Goal: Task Accomplishment & Management: Complete application form

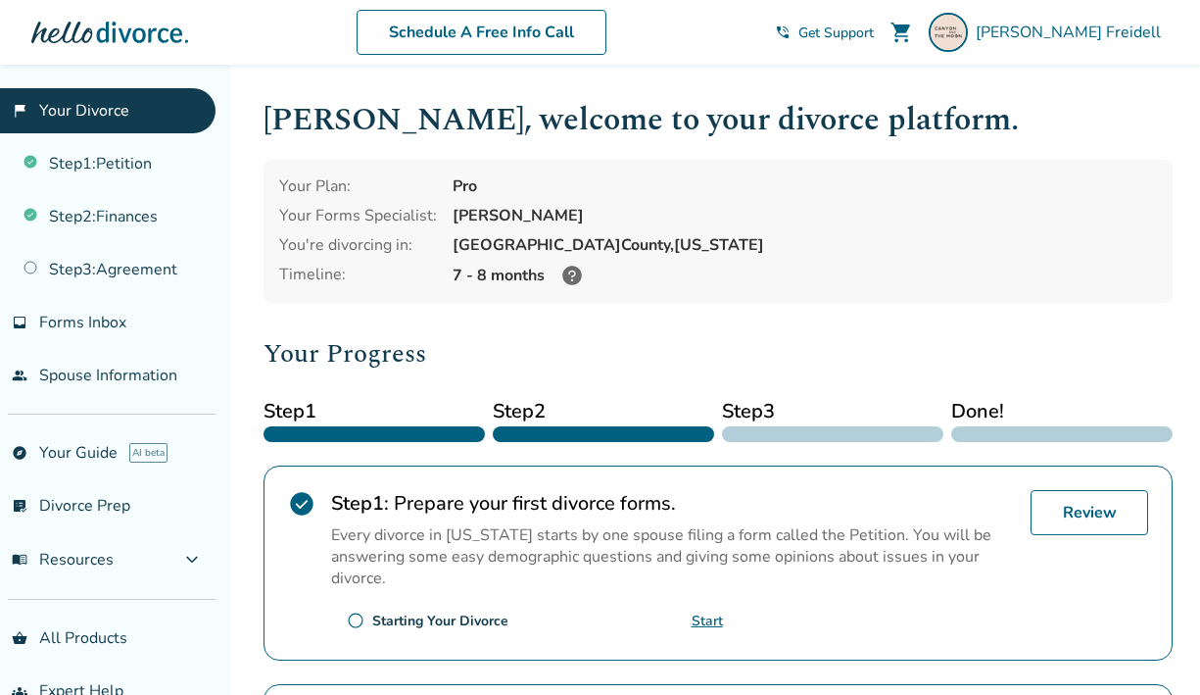
click at [569, 278] on icon at bounding box center [572, 276] width 24 height 24
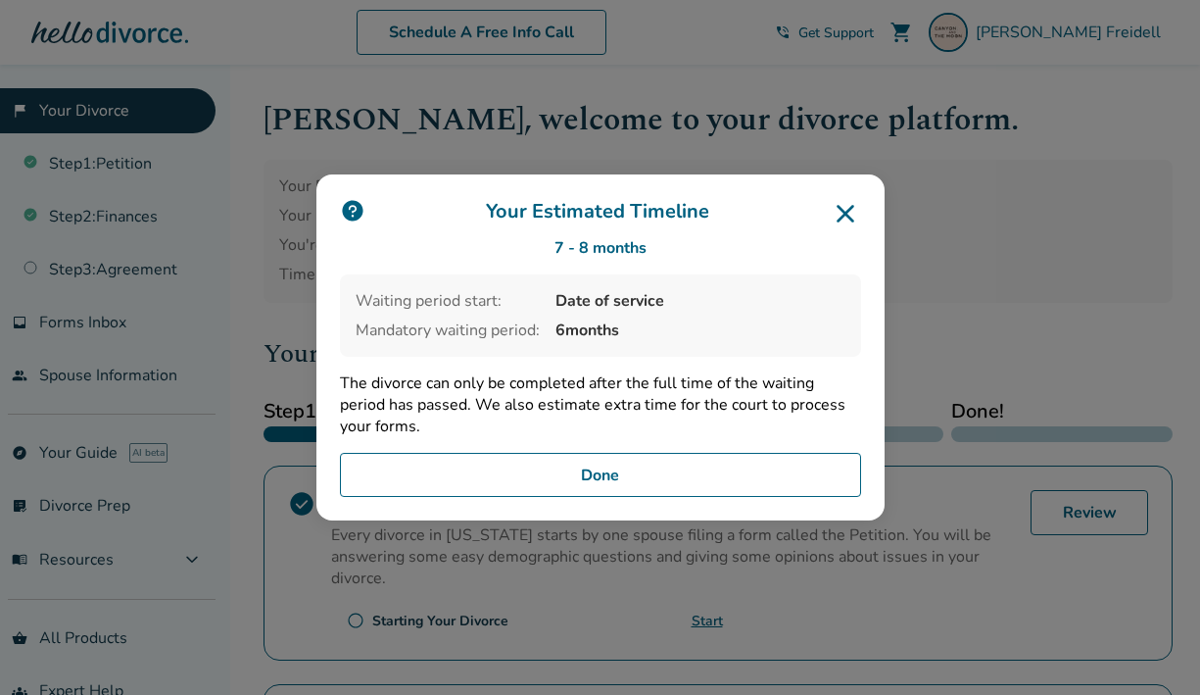
click at [856, 217] on icon at bounding box center [845, 213] width 31 height 31
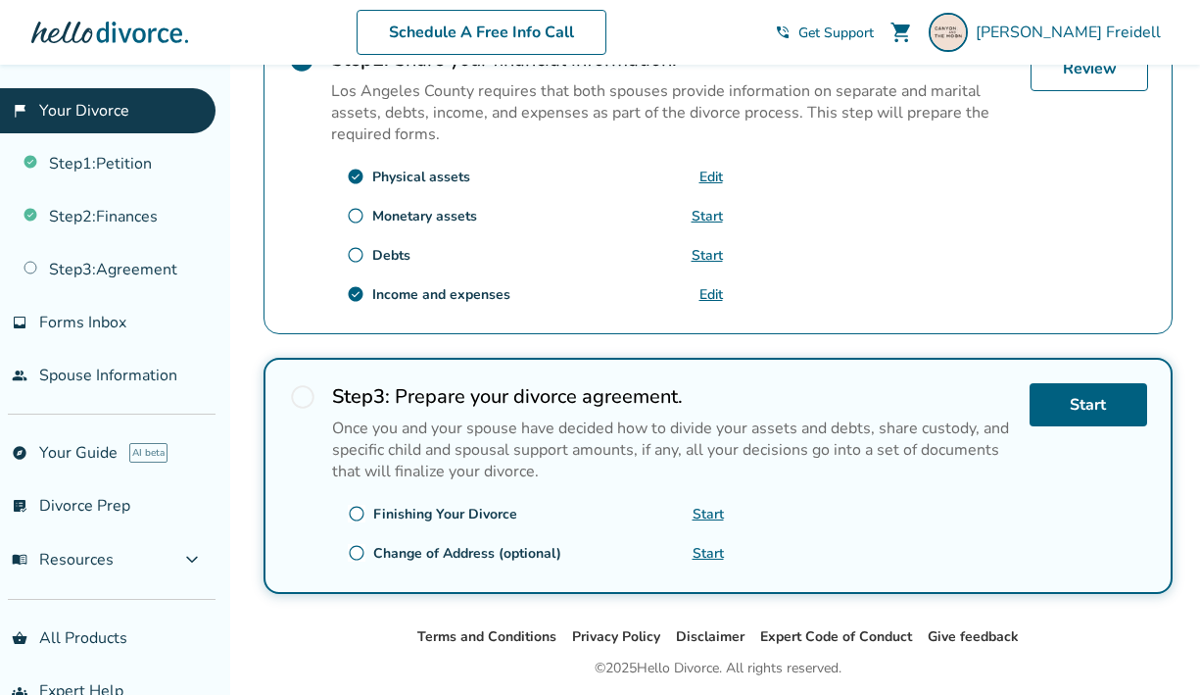
scroll to position [723, 0]
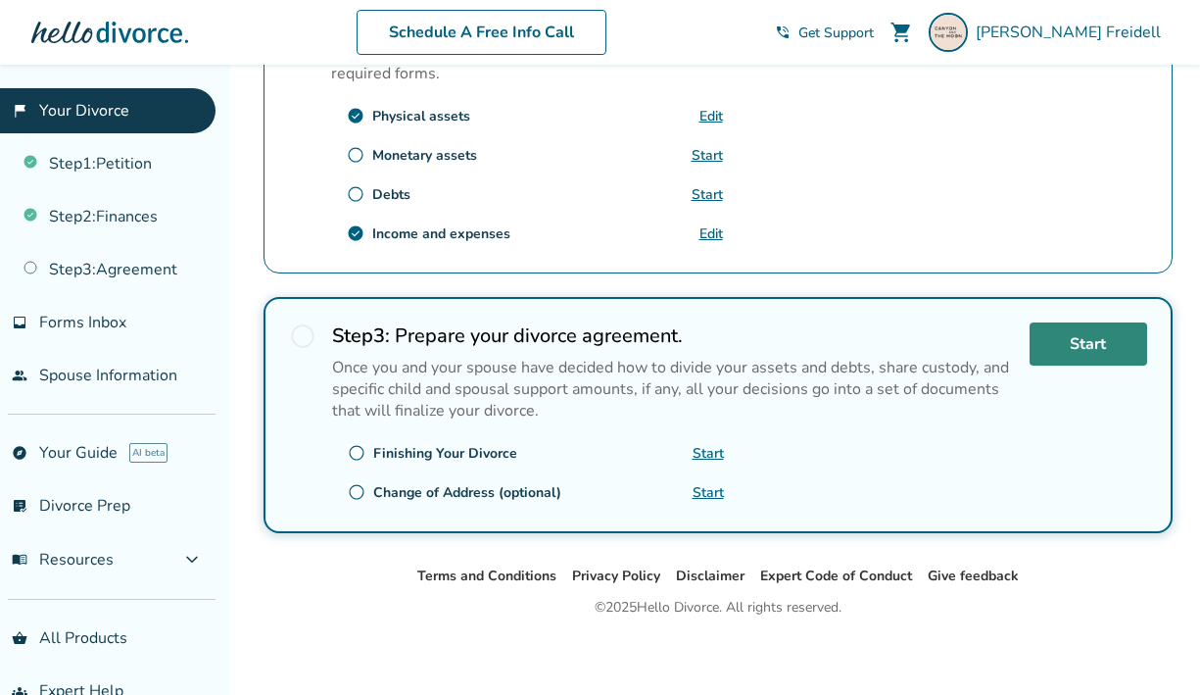
click at [1069, 341] on link "Start" at bounding box center [1089, 343] width 118 height 43
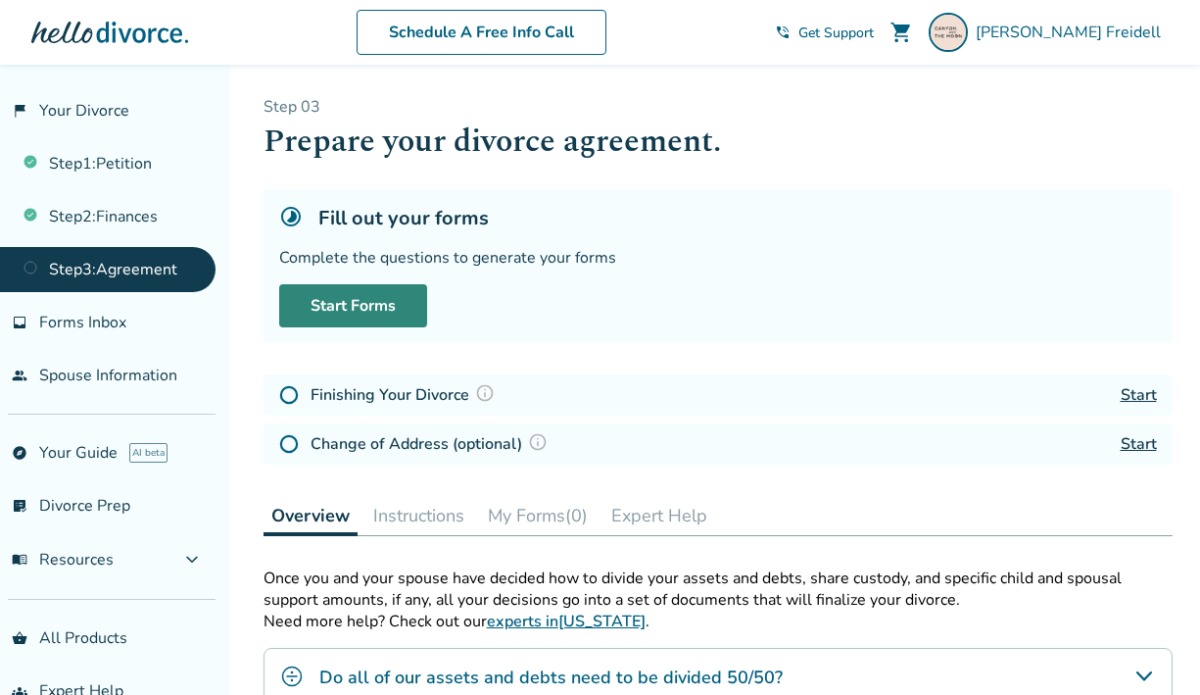
click at [377, 303] on link "Start Forms" at bounding box center [353, 305] width 148 height 43
